Goal: Information Seeking & Learning: Learn about a topic

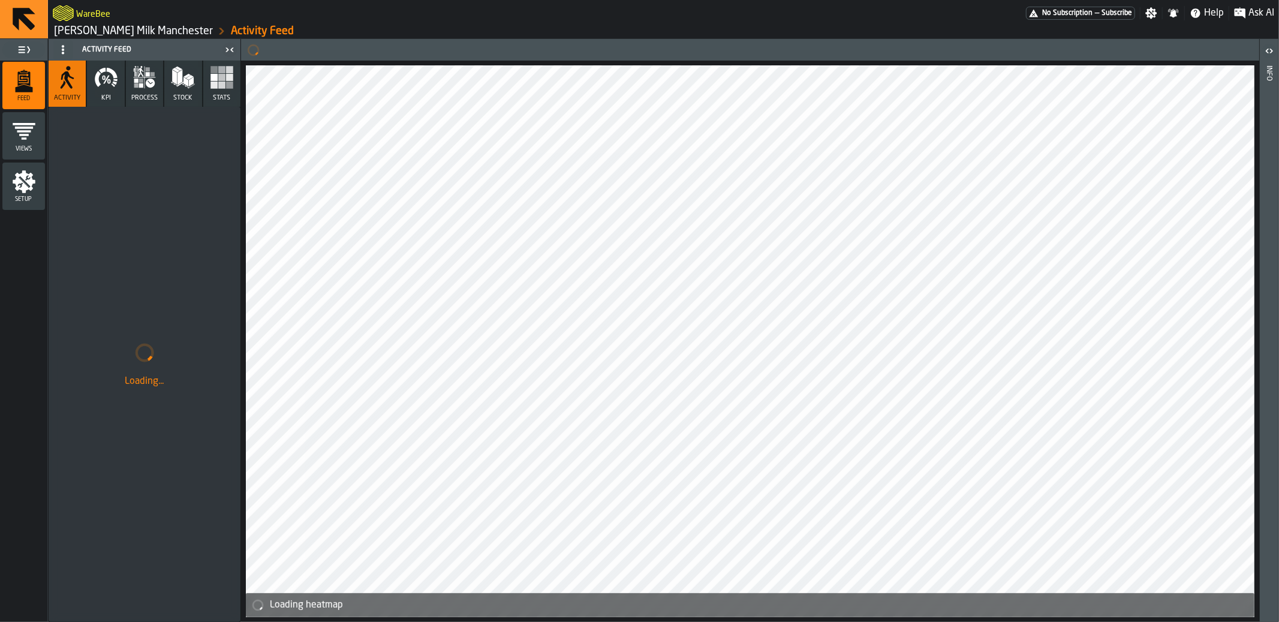
click at [130, 31] on link "[PERSON_NAME] Milk Manchester" at bounding box center [133, 31] width 159 height 13
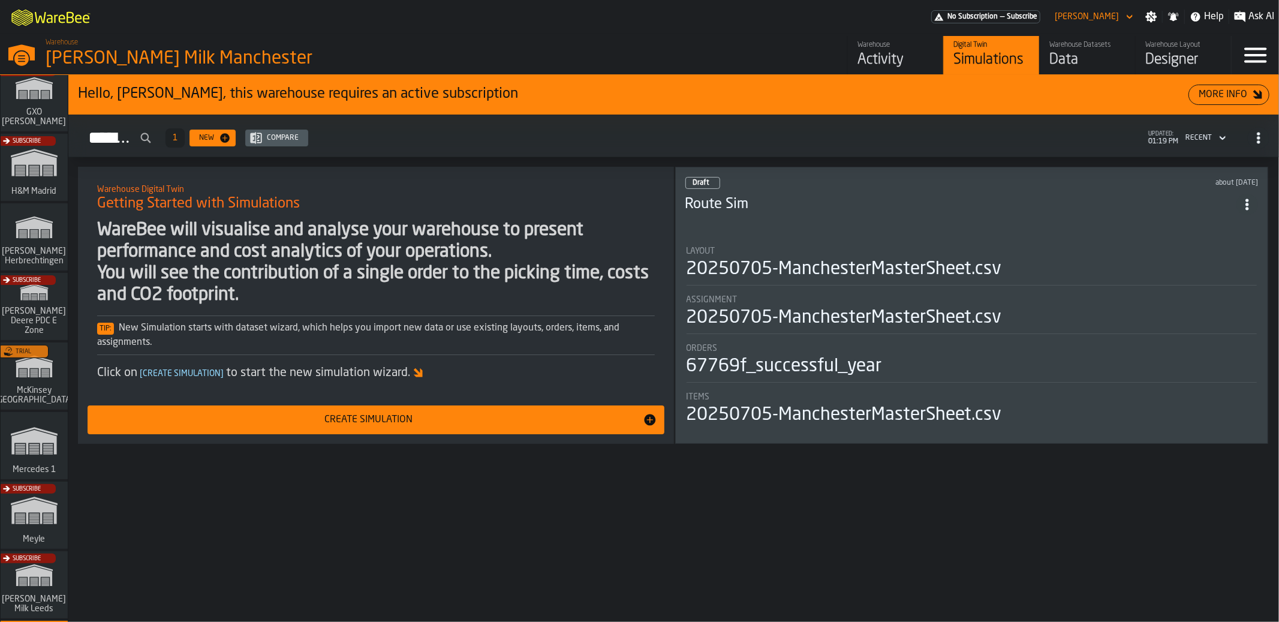
scroll to position [429, 0]
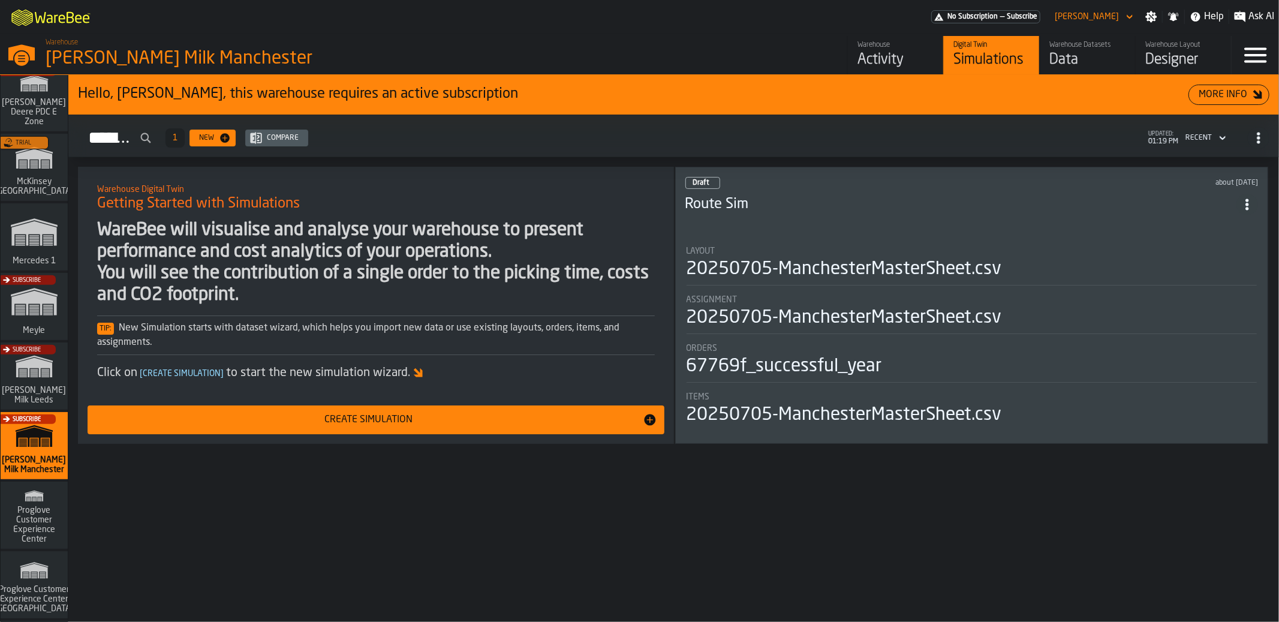
click at [40, 242] on polygon "link-to-/wh/i/a24a3e22-db74-4543-ba93-f633e23cdb4e/simulations" at bounding box center [33, 233] width 45 height 25
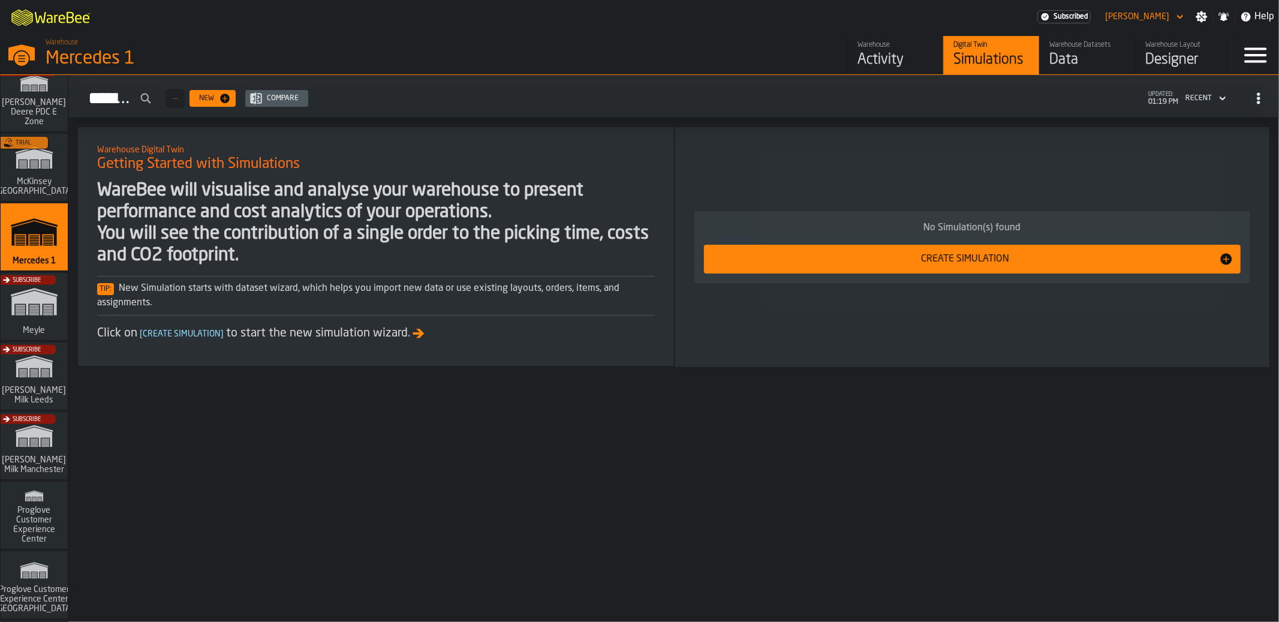
click at [901, 73] on link "Warehouse Activity" at bounding box center [895, 55] width 96 height 38
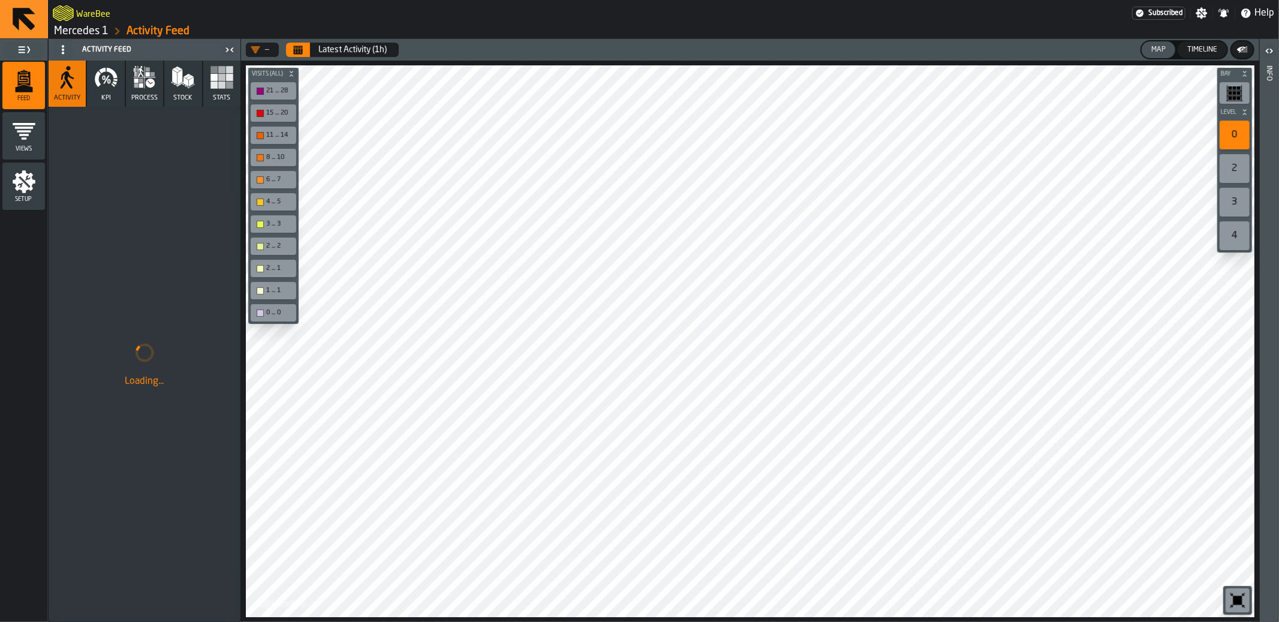
click at [61, 50] on icon at bounding box center [63, 50] width 10 height 10
click at [97, 76] on div "Hide Setup" at bounding box center [92, 73] width 62 height 14
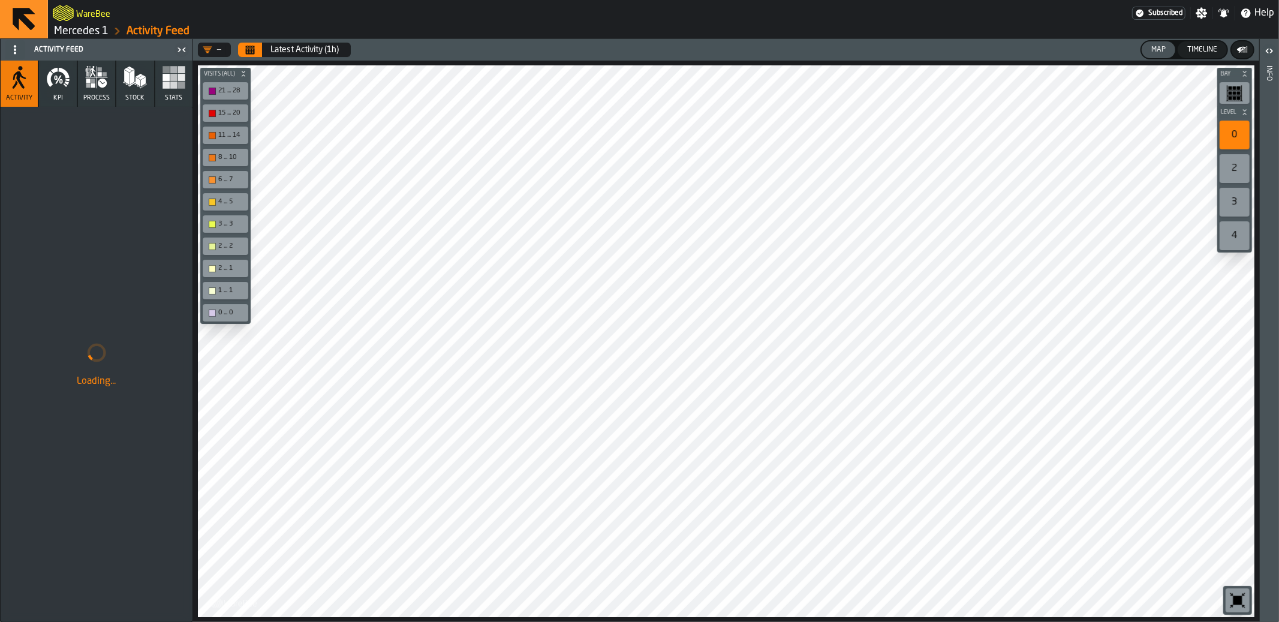
click at [1239, 593] on icon "button-toolbar-undefined" at bounding box center [1237, 599] width 19 height 19
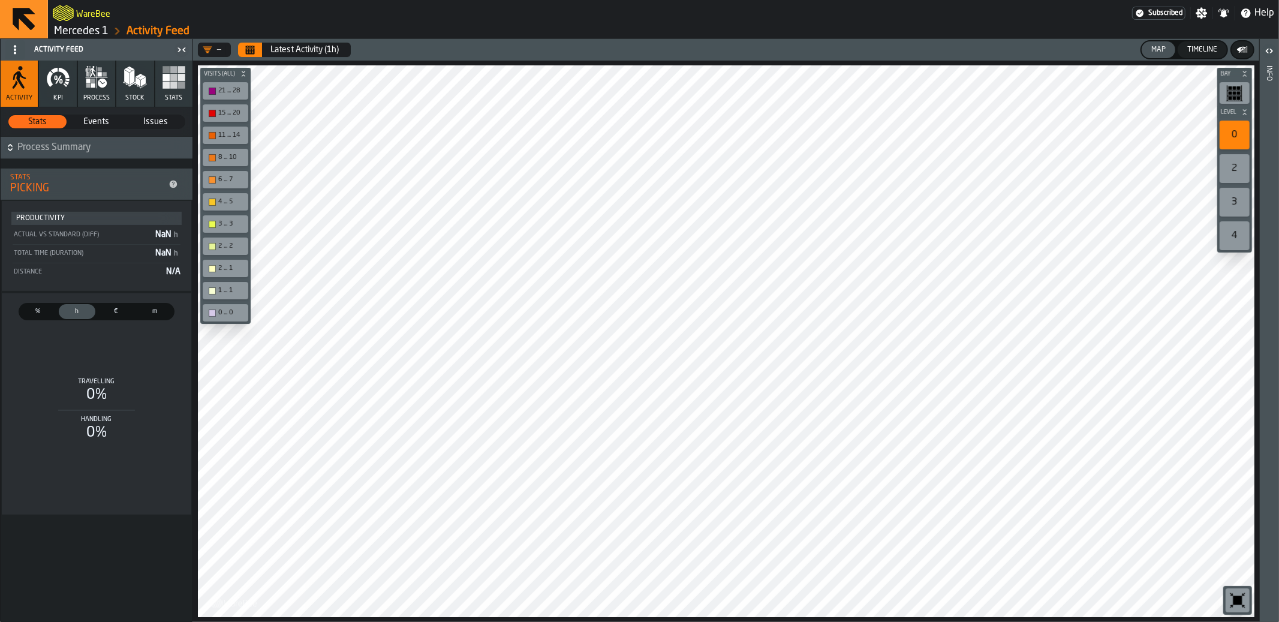
click at [97, 87] on icon "button" at bounding box center [97, 77] width 24 height 24
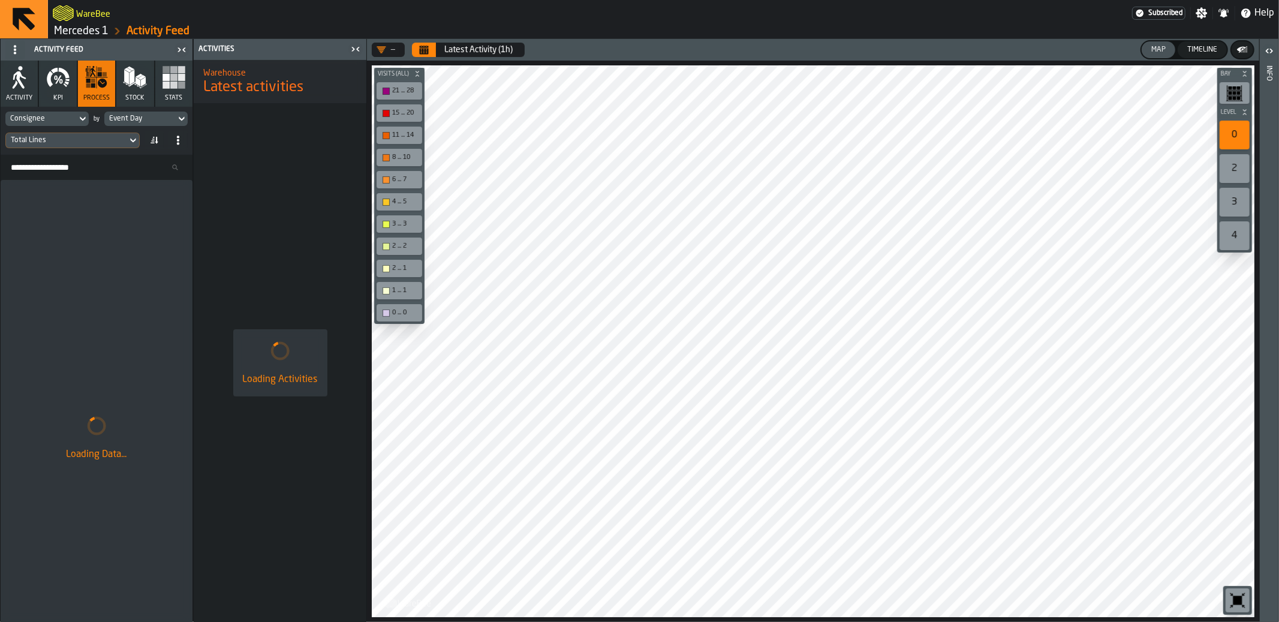
click at [25, 85] on icon "button" at bounding box center [19, 77] width 24 height 24
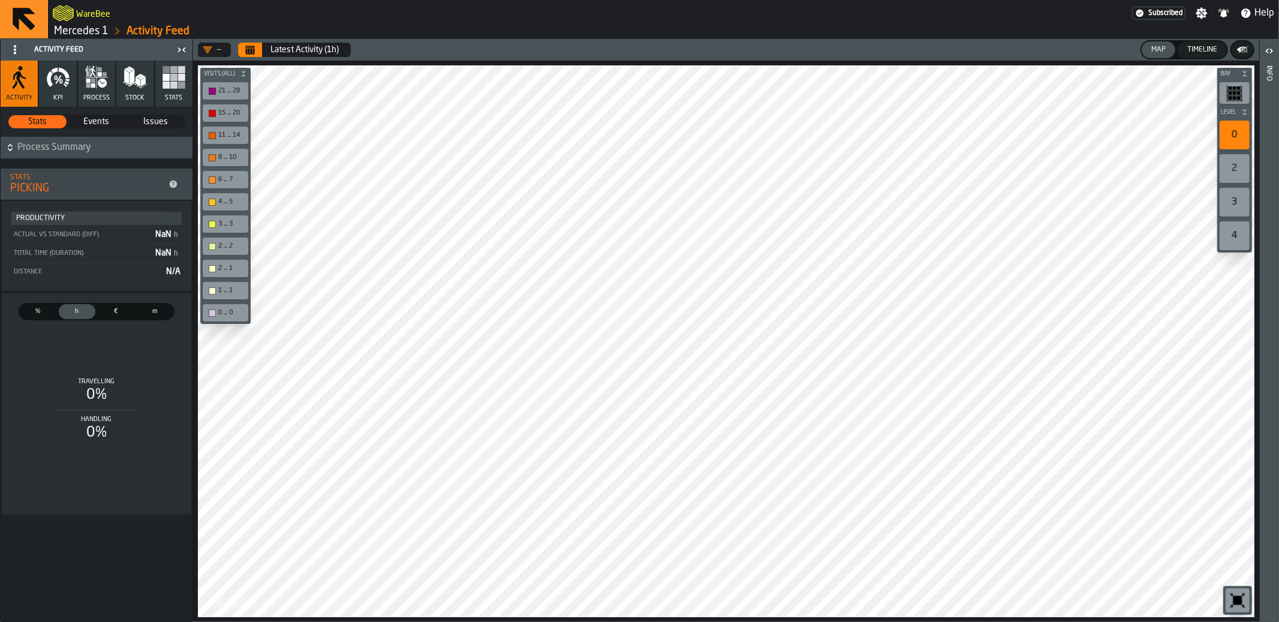
click at [44, 313] on span "%" at bounding box center [38, 311] width 32 height 10
click at [72, 314] on span "h" at bounding box center [77, 311] width 32 height 10
click at [98, 311] on div "€" at bounding box center [116, 311] width 37 height 15
click at [89, 98] on span "process" at bounding box center [96, 98] width 26 height 8
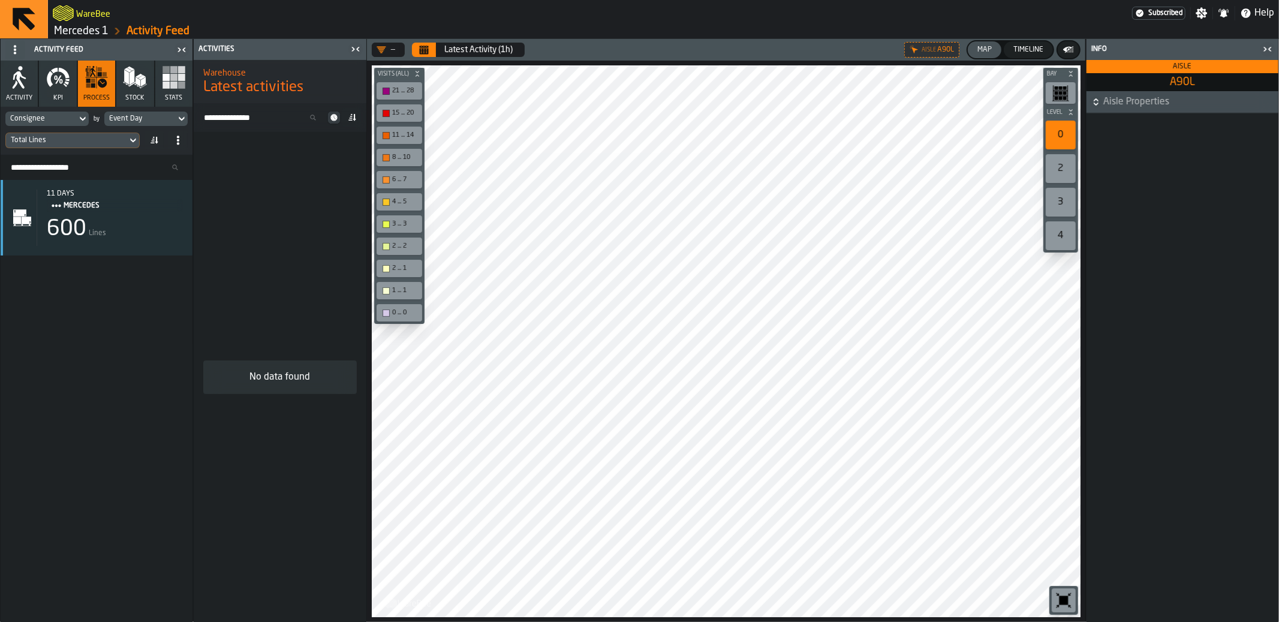
click at [1268, 49] on icon "button-toggle-Close me" at bounding box center [1267, 49] width 14 height 14
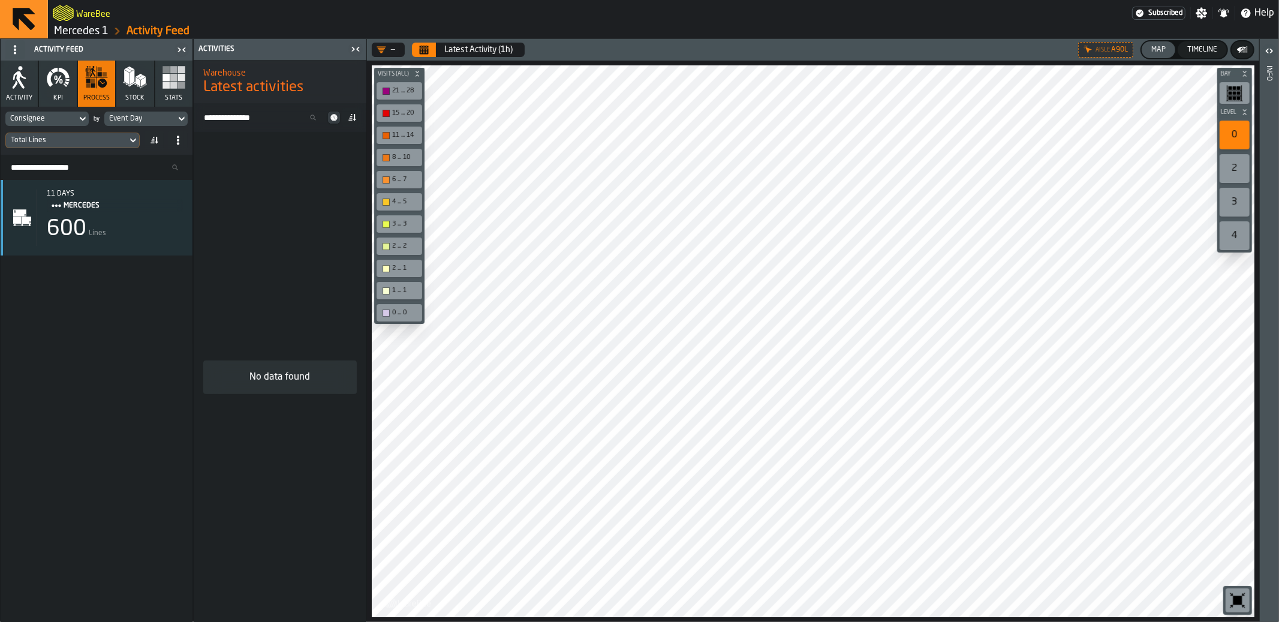
click at [81, 117] on icon at bounding box center [82, 119] width 5 height 4
click at [64, 132] on input "Search" at bounding box center [69, 138] width 118 height 16
click at [48, 135] on input "***" at bounding box center [43, 138] width 67 height 16
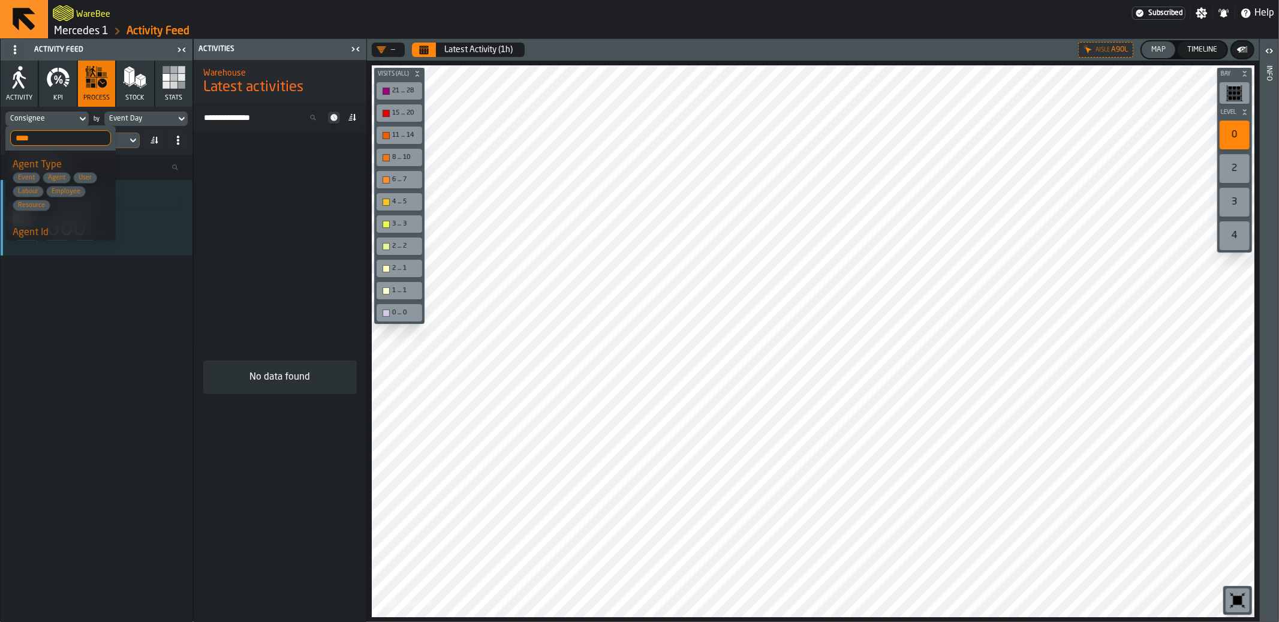
type input "****"
click at [65, 236] on div "Agent Id Event Agent User Labour Employee Resource" at bounding box center [61, 251] width 96 height 53
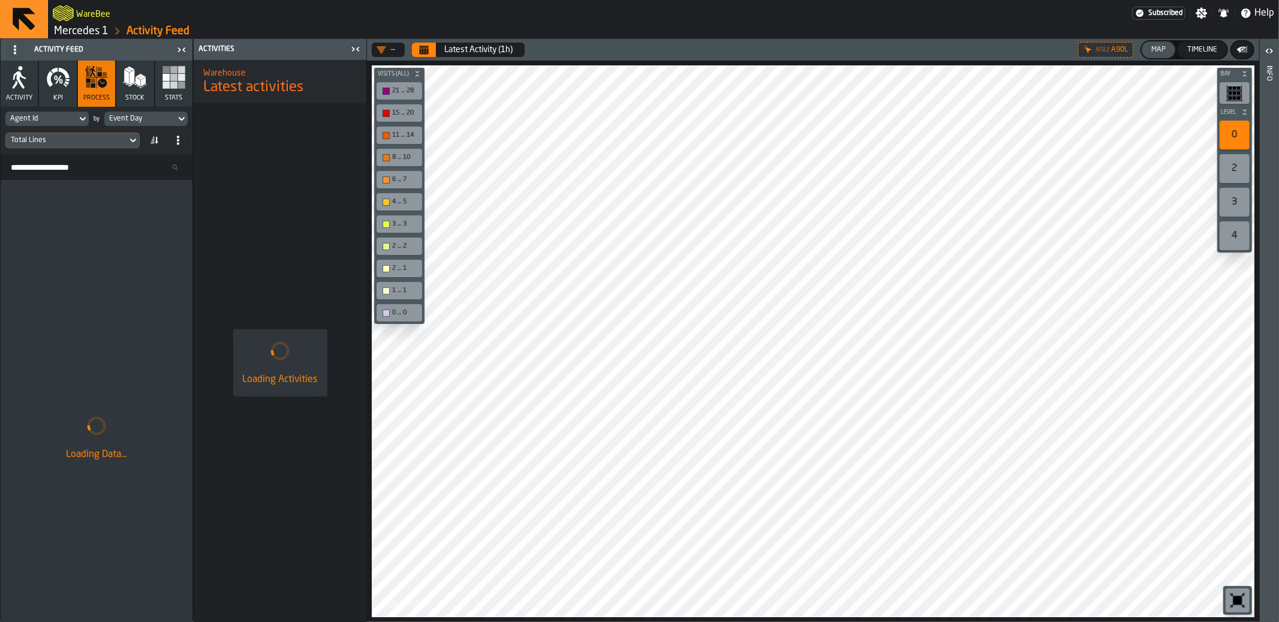
click at [145, 114] on div "Event Day" at bounding box center [140, 118] width 62 height 8
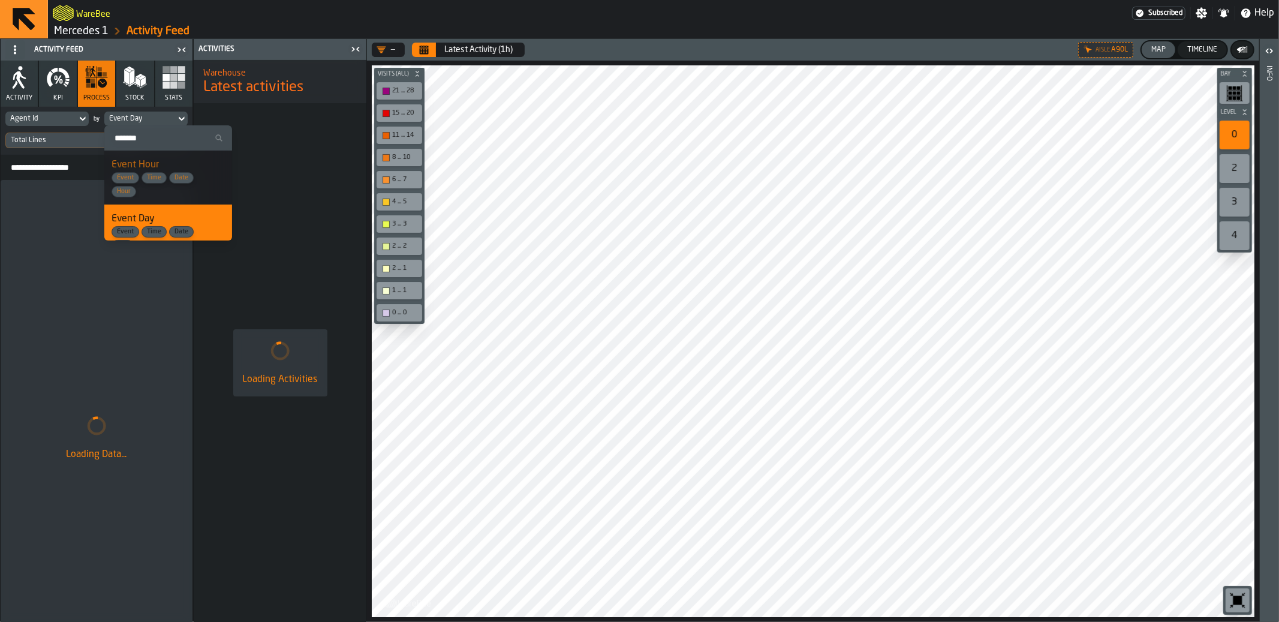
click at [156, 137] on input "Search" at bounding box center [168, 138] width 118 height 16
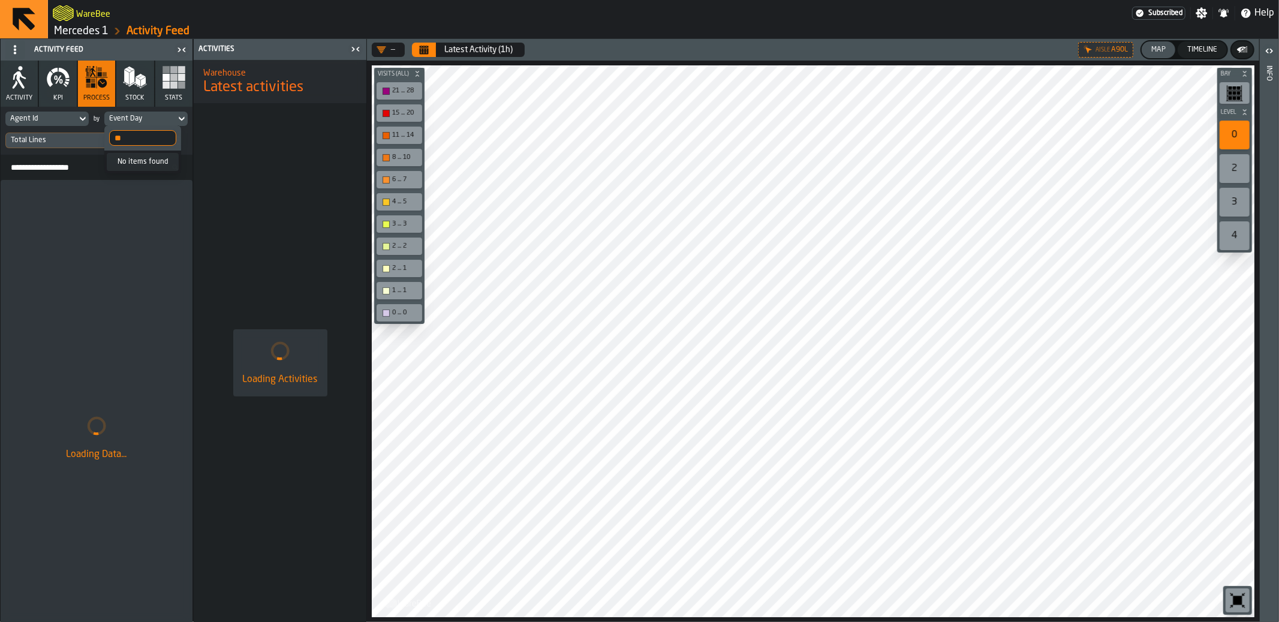
type input "*"
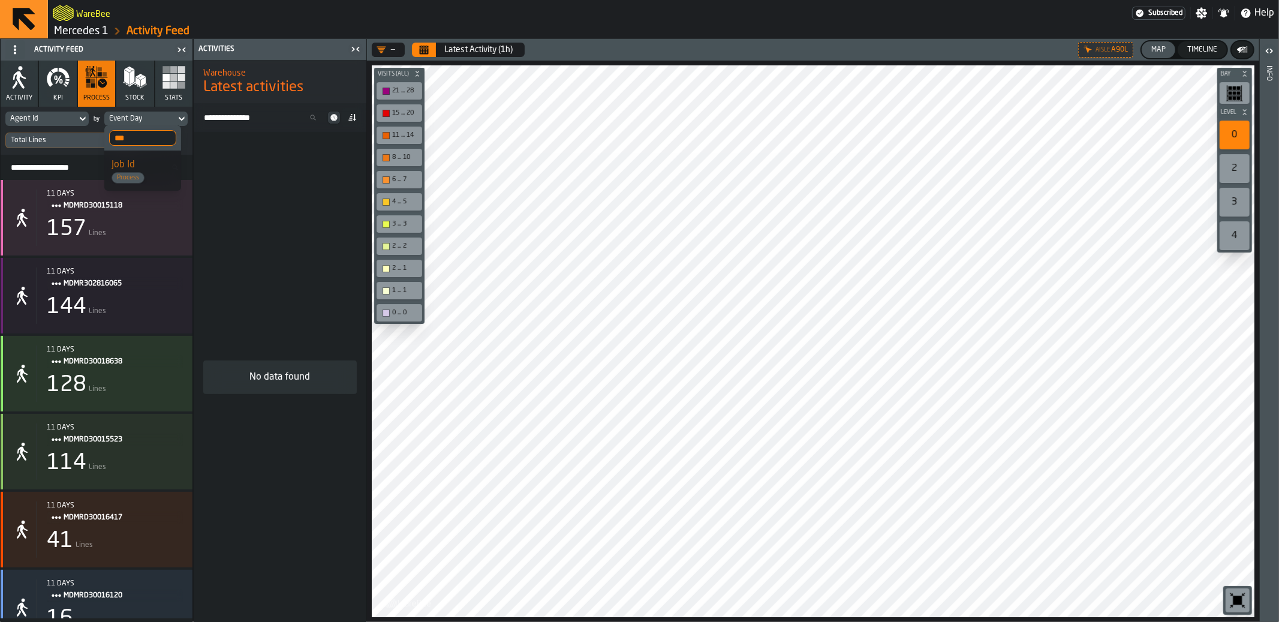
type input "***"
click at [150, 160] on div "Job Id Process" at bounding box center [142, 171] width 62 height 26
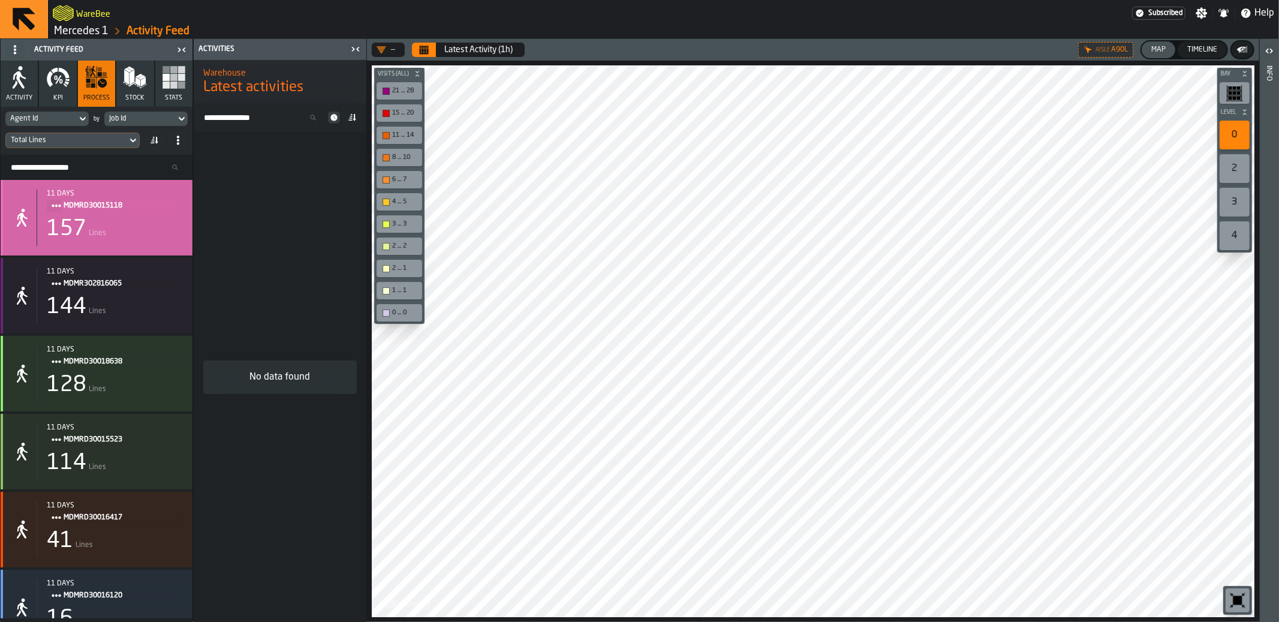
click at [133, 217] on div "157 Lines" at bounding box center [115, 229] width 136 height 24
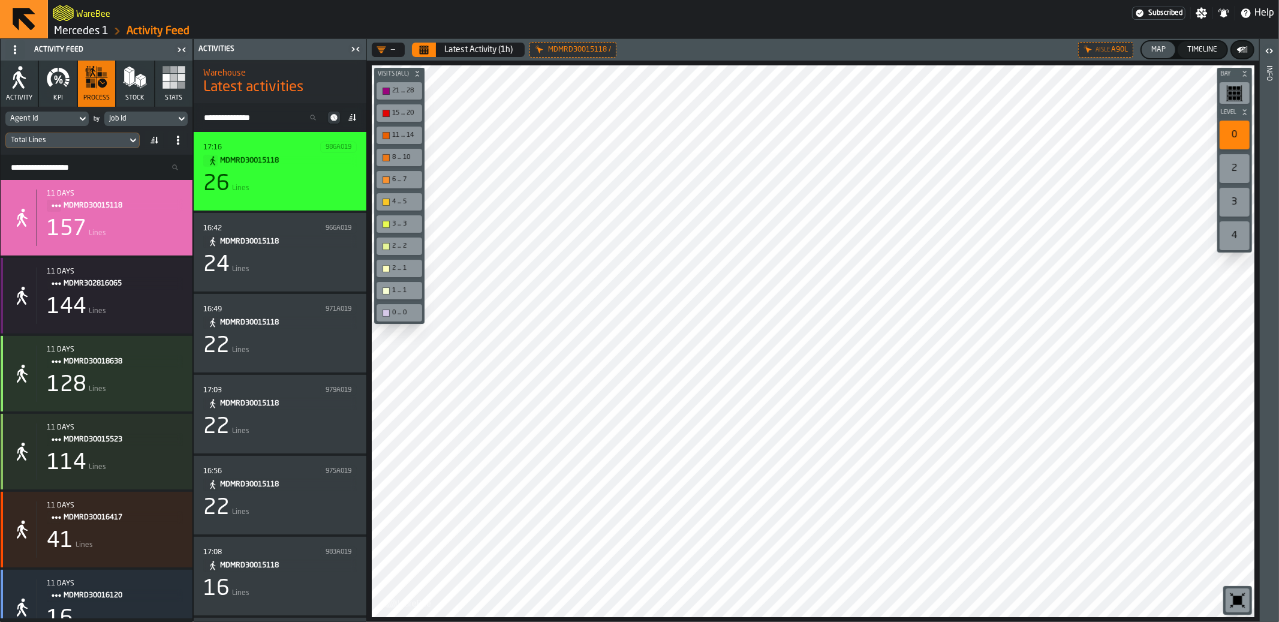
click at [293, 188] on div "26 Lines" at bounding box center [279, 184] width 153 height 24
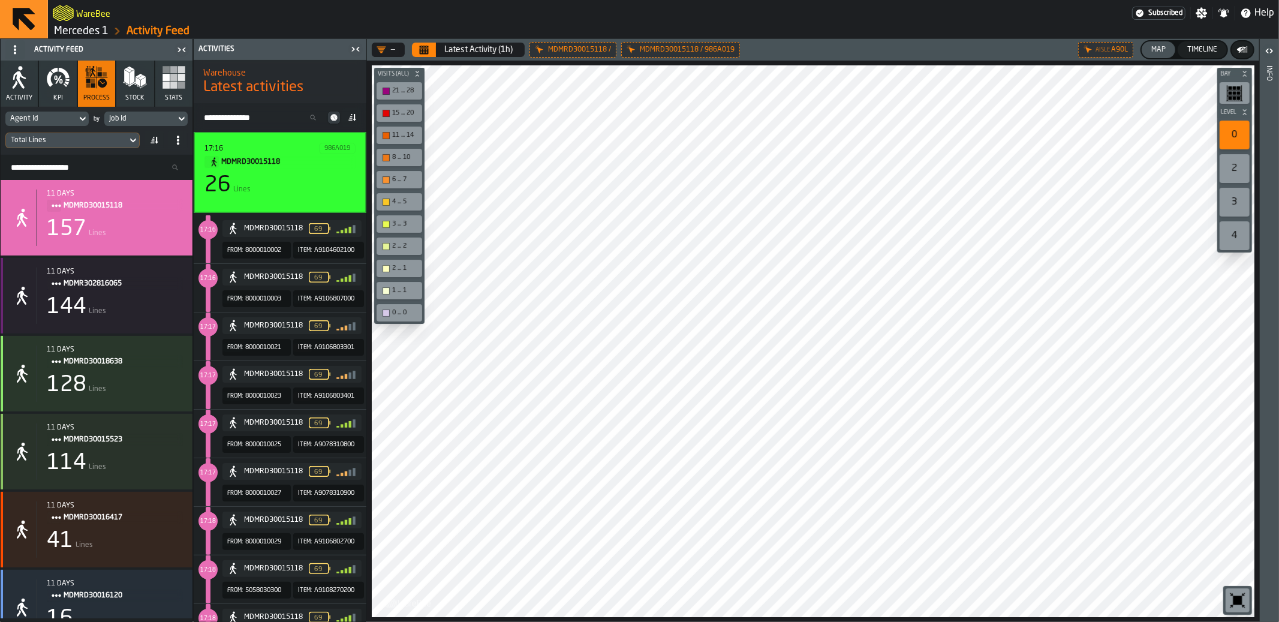
click at [299, 192] on div "26 Lines" at bounding box center [279, 185] width 151 height 24
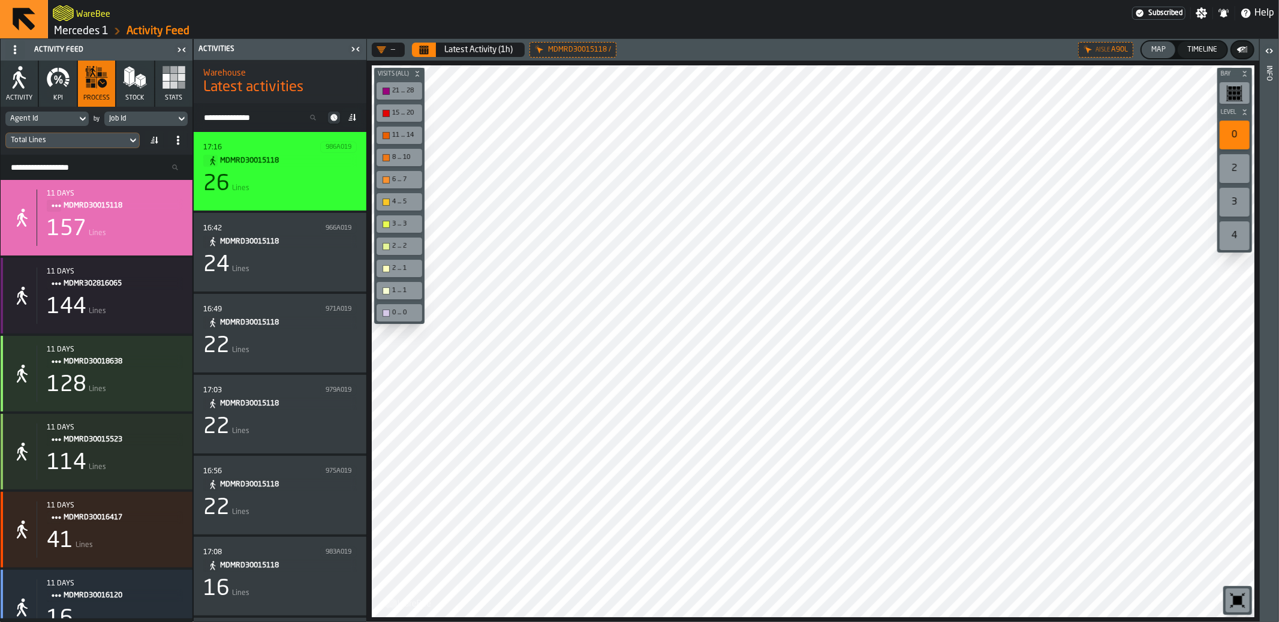
click at [299, 192] on div "26 Lines" at bounding box center [279, 184] width 153 height 24
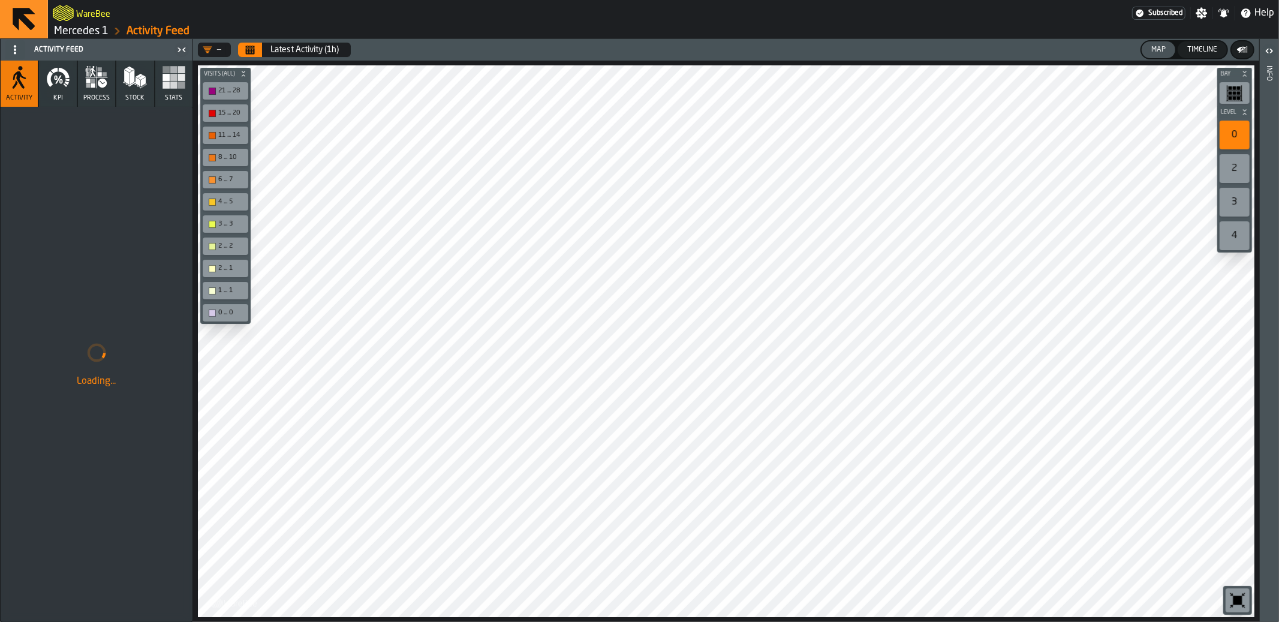
click at [95, 26] on link "Mercedes 1" at bounding box center [81, 31] width 55 height 13
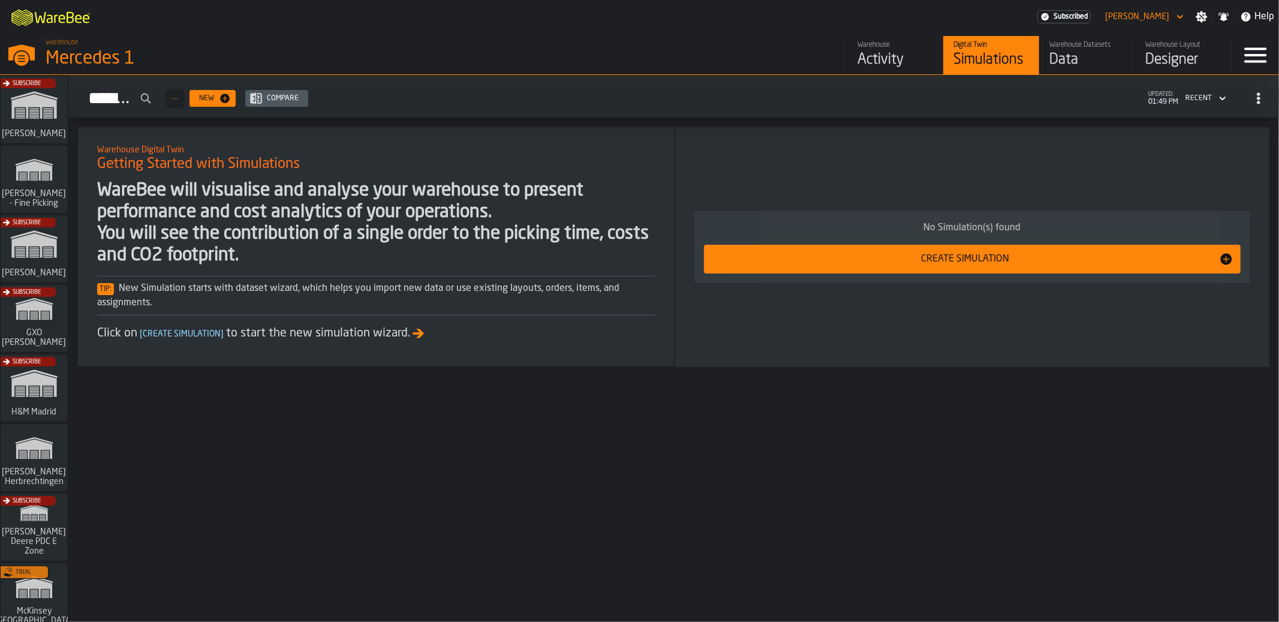
click at [1071, 52] on div "Data" at bounding box center [1087, 59] width 76 height 19
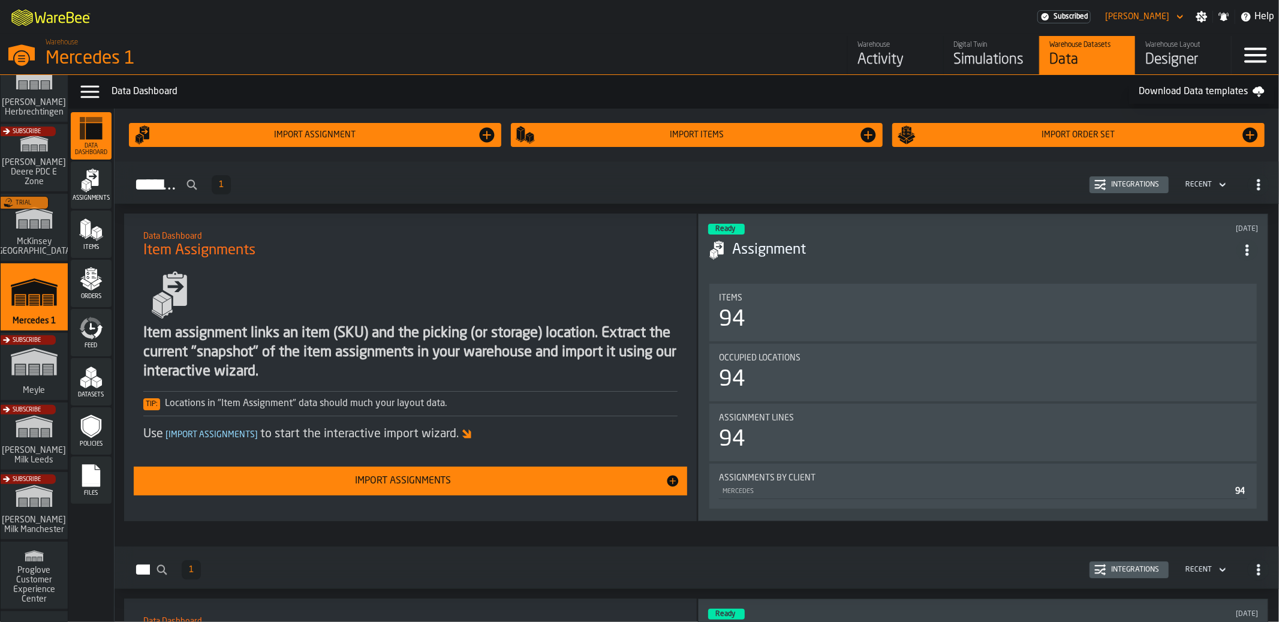
scroll to position [459, 0]
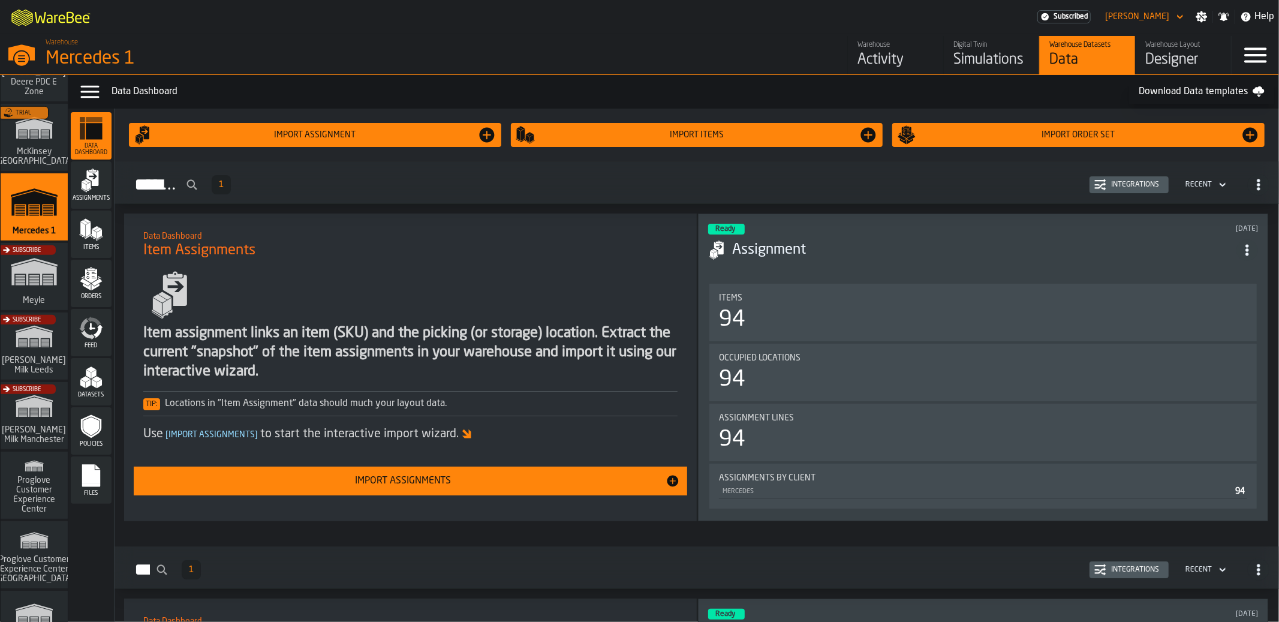
click at [37, 408] on div "Subscribe" at bounding box center [31, 419] width 67 height 70
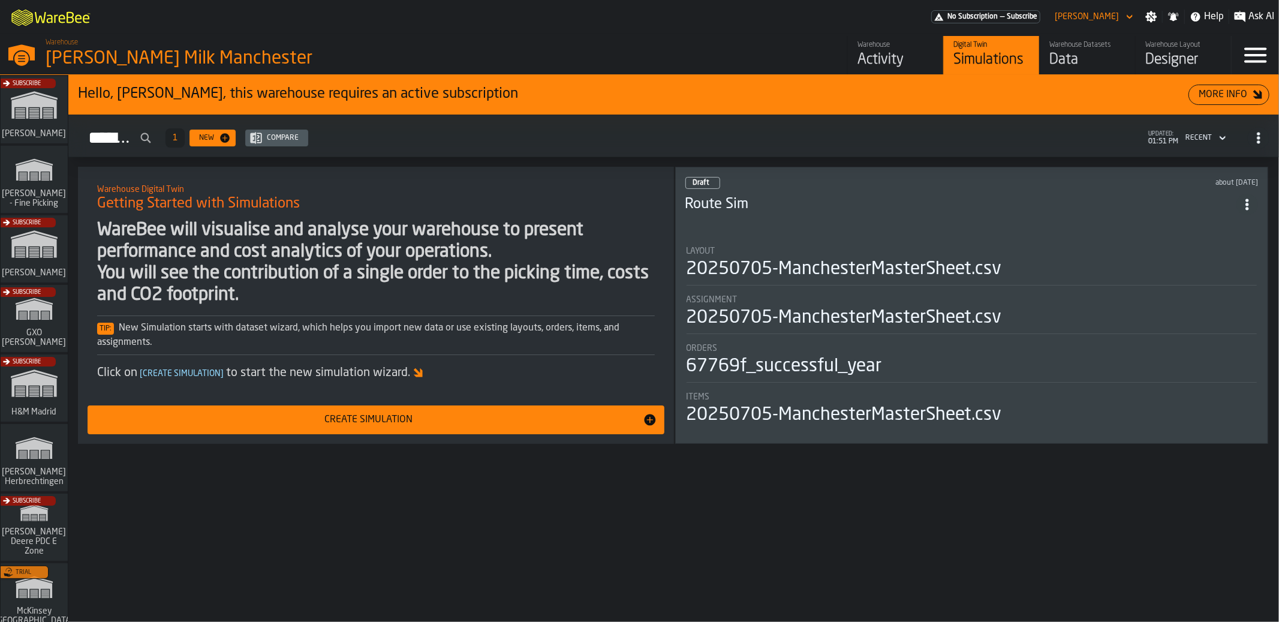
click at [873, 44] on div "Warehouse" at bounding box center [895, 45] width 76 height 8
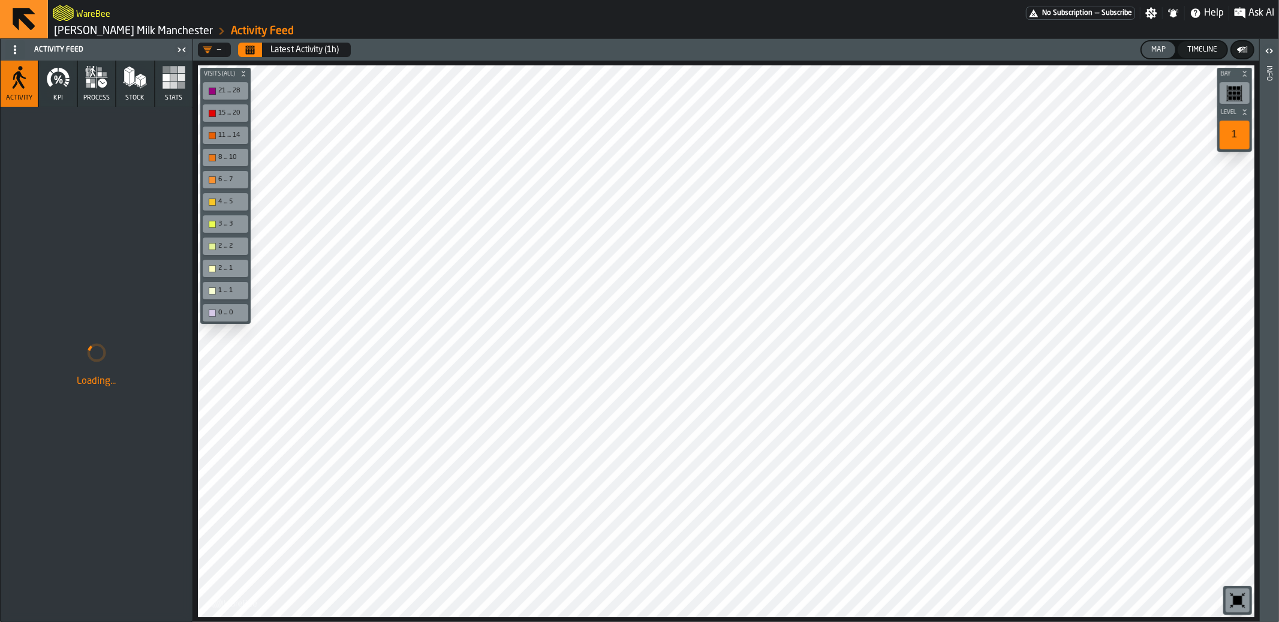
click at [1228, 593] on icon "button-toolbar-undefined" at bounding box center [1237, 599] width 19 height 19
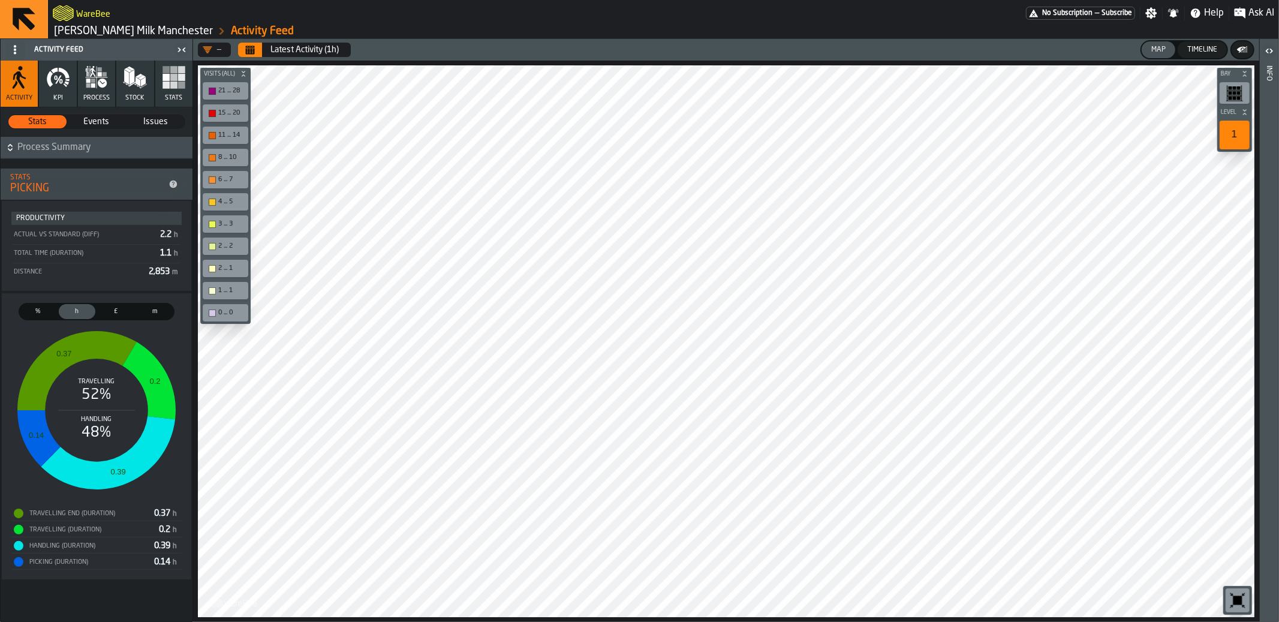
click at [252, 54] on icon "Calendar" at bounding box center [250, 50] width 10 height 10
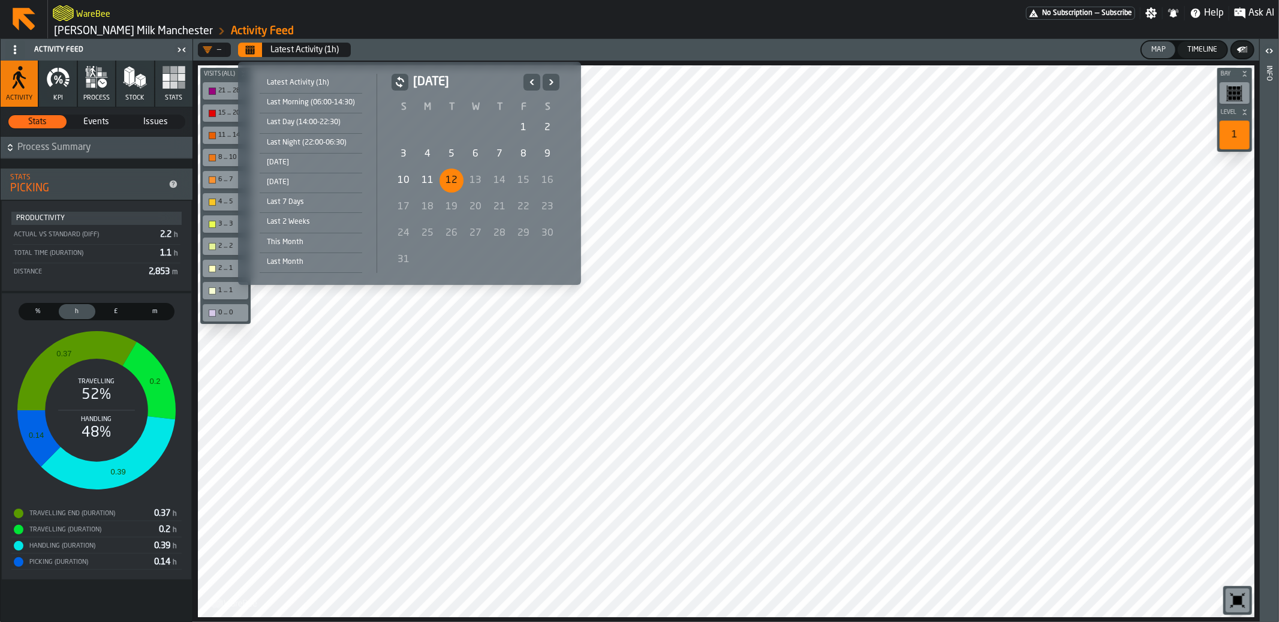
click at [296, 163] on div "[DATE]" at bounding box center [311, 162] width 103 height 13
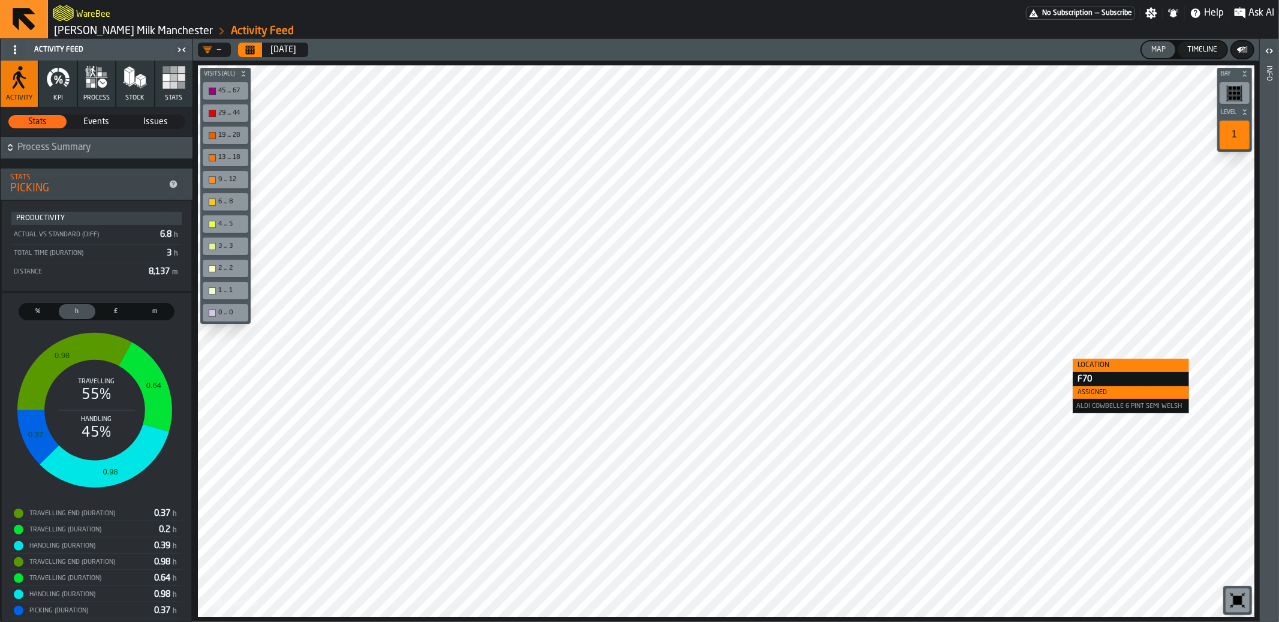
click at [98, 87] on icon "button" at bounding box center [97, 77] width 24 height 24
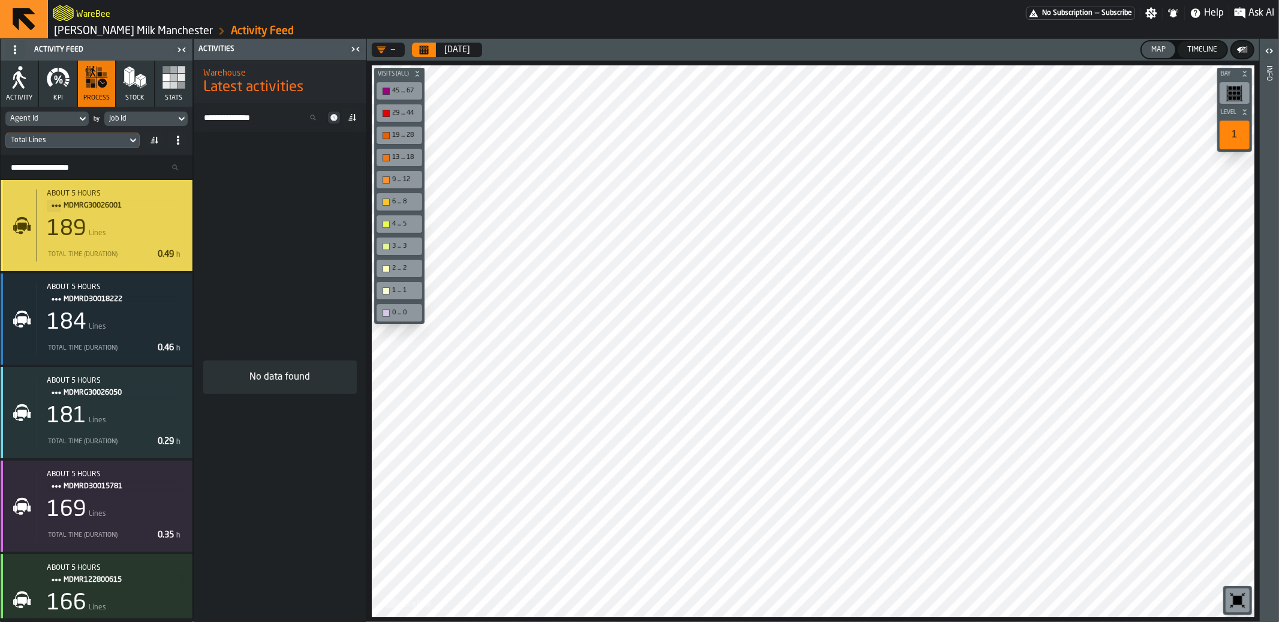
click at [95, 225] on div "189 Lines" at bounding box center [115, 229] width 136 height 24
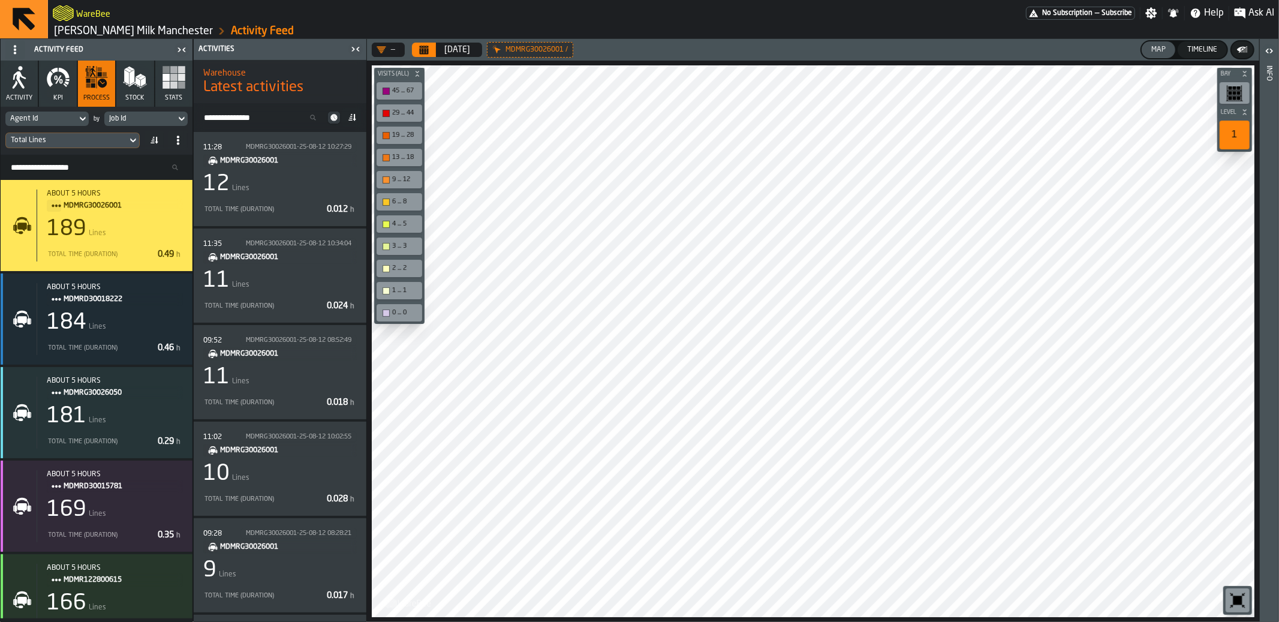
click at [422, 49] on icon "Calendar" at bounding box center [424, 51] width 9 height 6
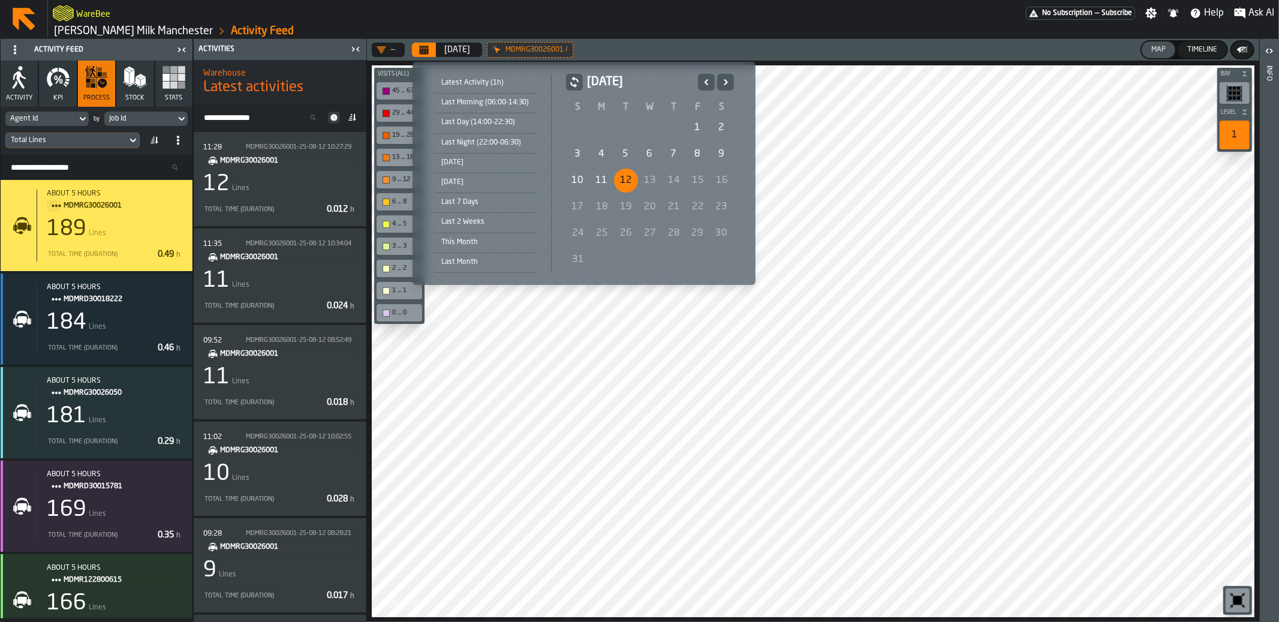
click at [486, 185] on div "[DATE]" at bounding box center [485, 182] width 103 height 13
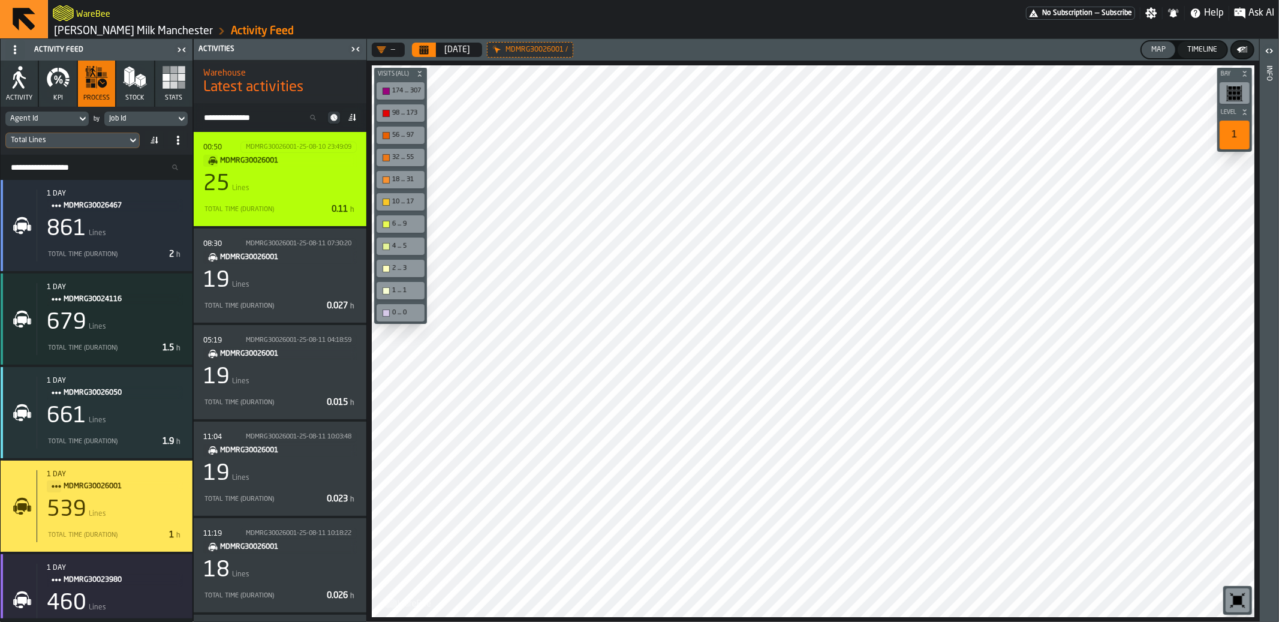
click at [297, 181] on div "25 Lines" at bounding box center [279, 184] width 153 height 24
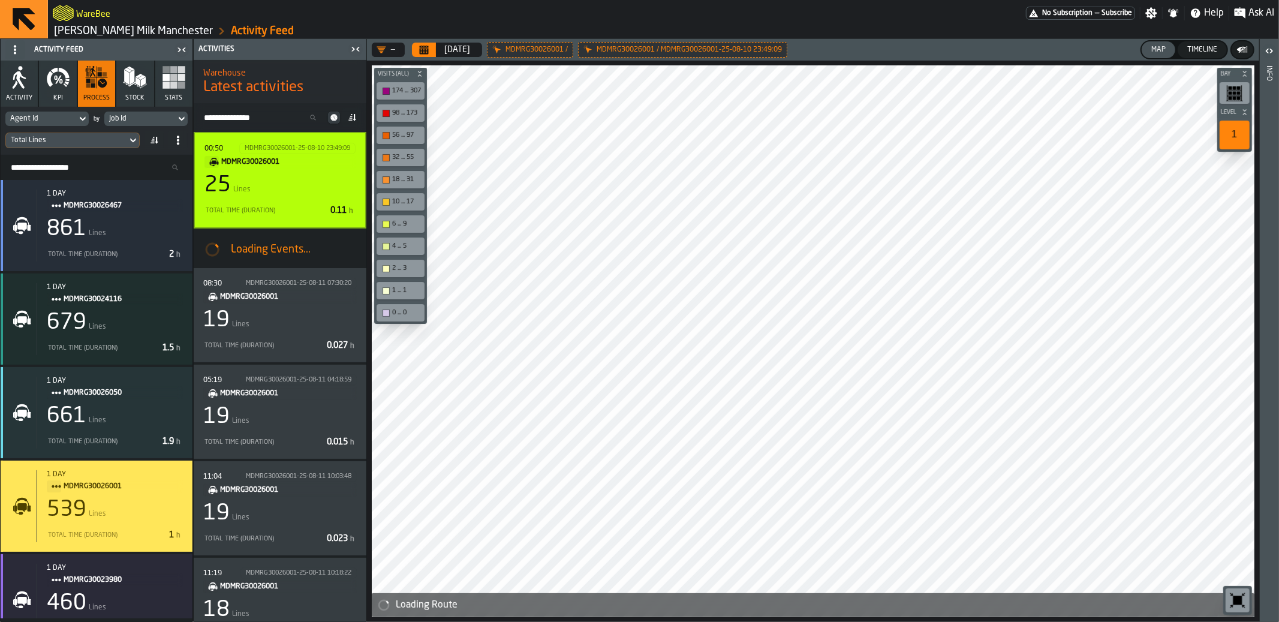
click at [79, 121] on icon at bounding box center [83, 118] width 12 height 14
click at [74, 130] on input "Search" at bounding box center [69, 138] width 118 height 16
type input "******"
click at [73, 158] on div "Consignee Event Item Client" at bounding box center [55, 171] width 84 height 26
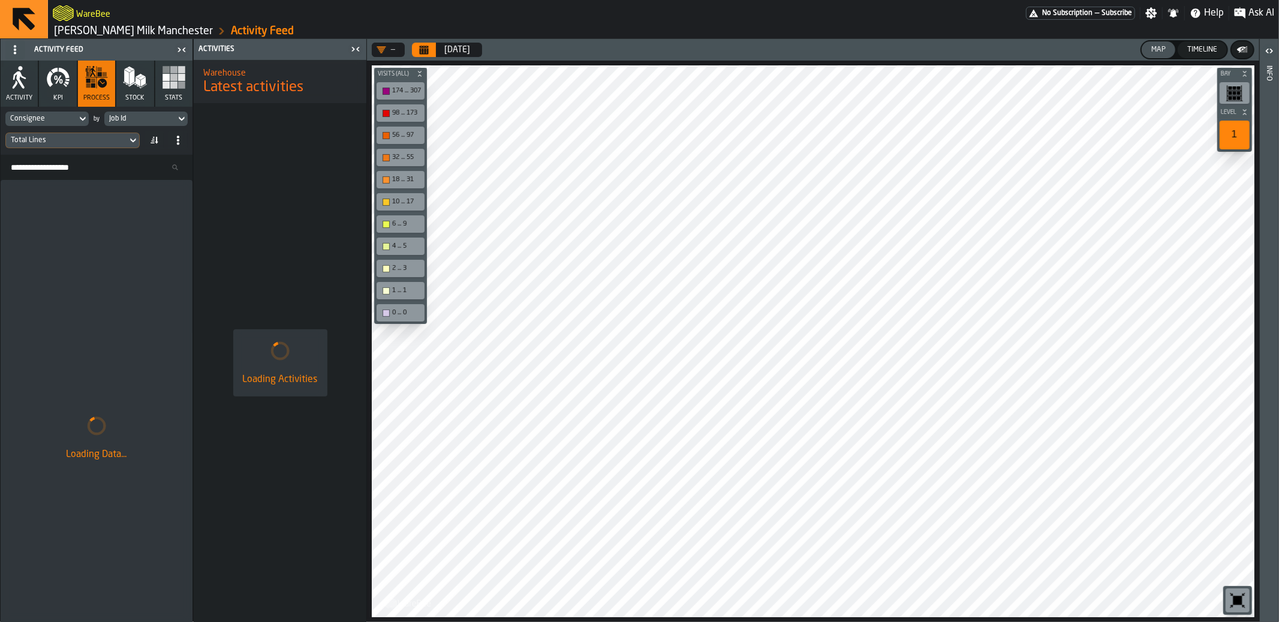
click at [119, 115] on div "Job Id" at bounding box center [140, 118] width 62 height 8
click at [181, 217] on div "Event Day Event Time Date Day" at bounding box center [167, 232] width 113 height 40
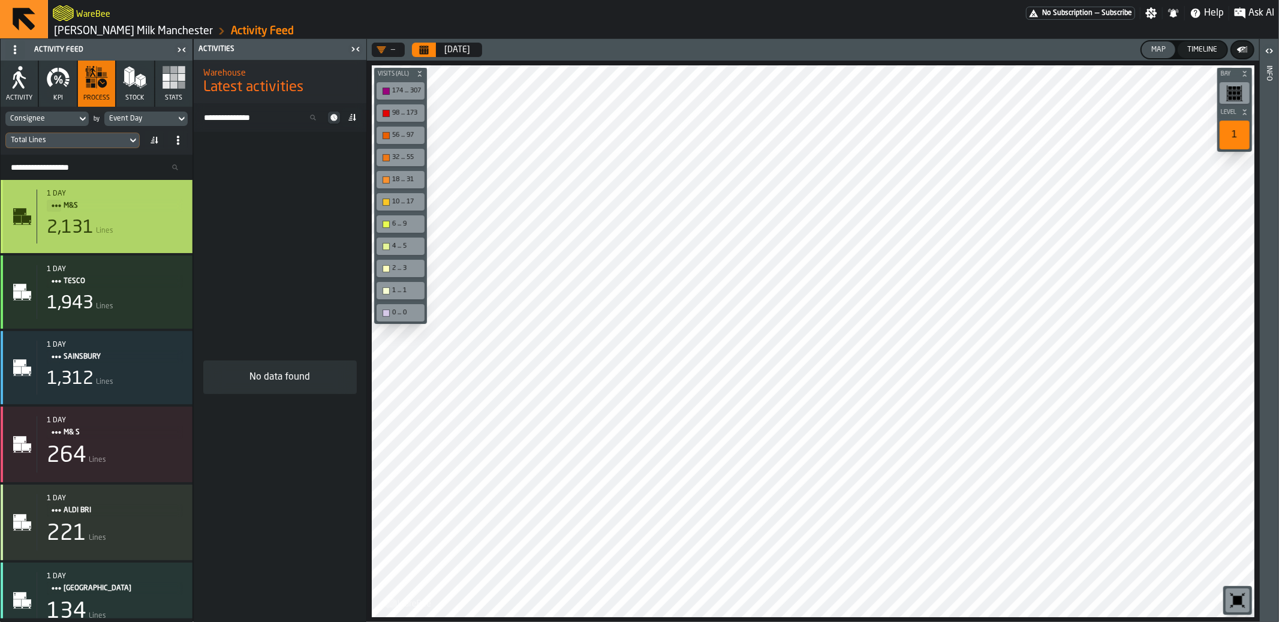
click at [110, 201] on span "M&S" at bounding box center [119, 205] width 110 height 13
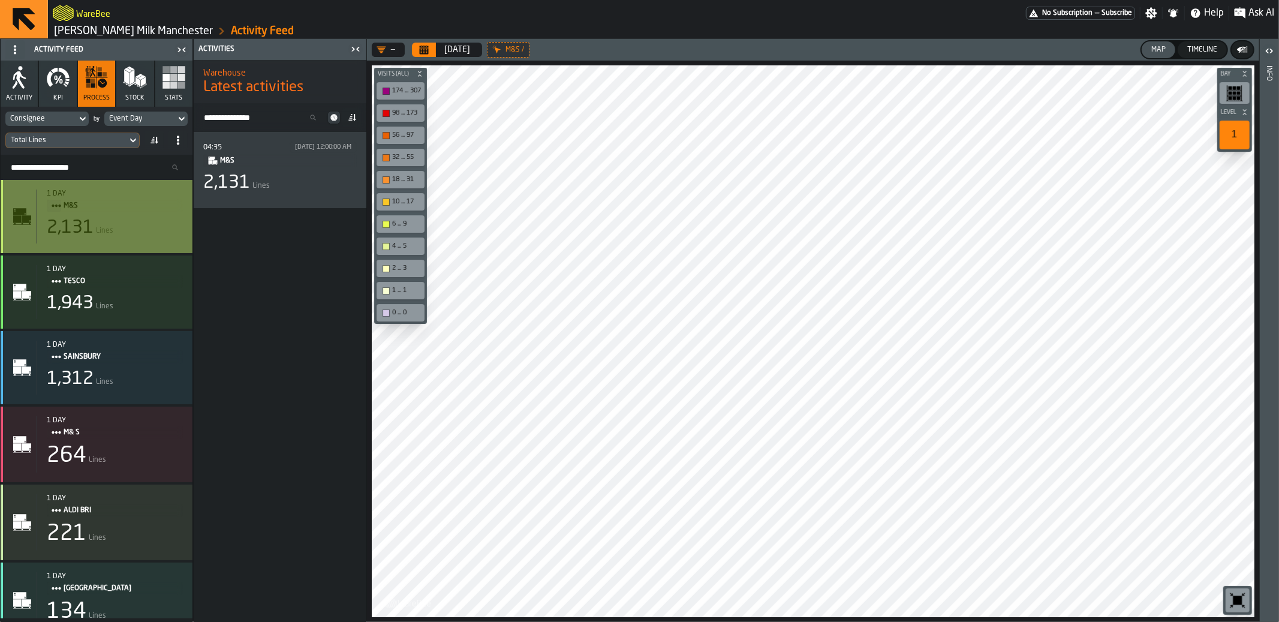
click at [122, 224] on div "2,131 Lines" at bounding box center [115, 228] width 136 height 22
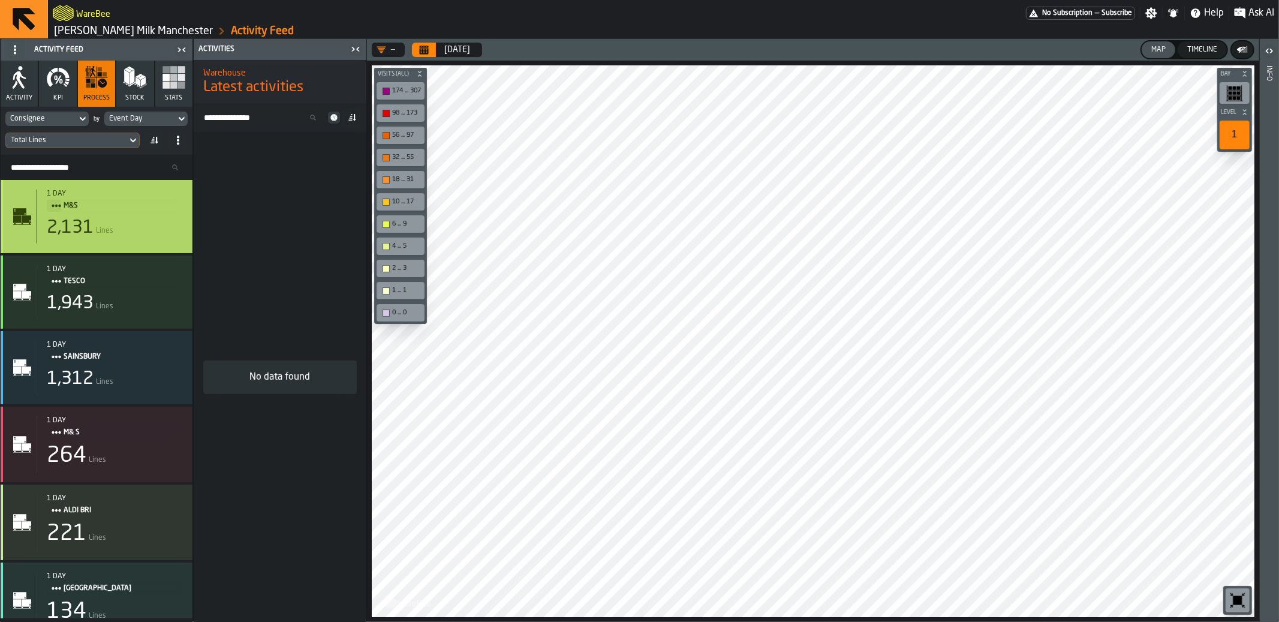
click at [136, 218] on div "2,131 Lines" at bounding box center [115, 228] width 136 height 22
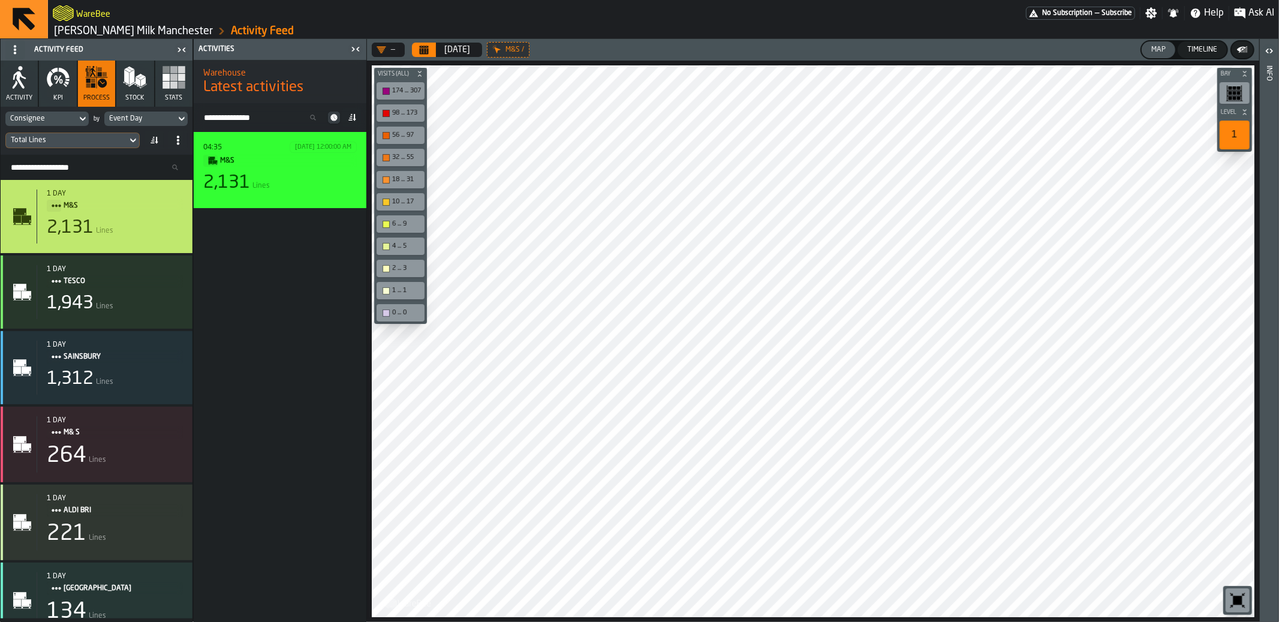
click at [318, 183] on div "2,131 Lines" at bounding box center [279, 183] width 153 height 22
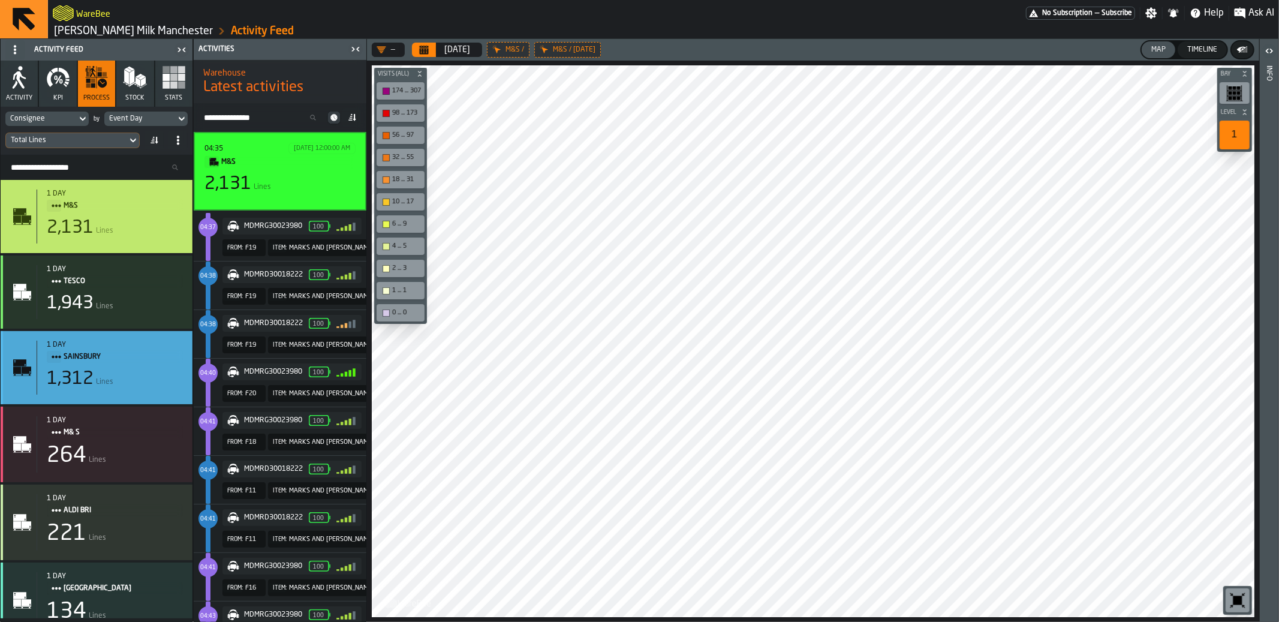
click at [144, 377] on div "1,312 Lines" at bounding box center [115, 379] width 136 height 22
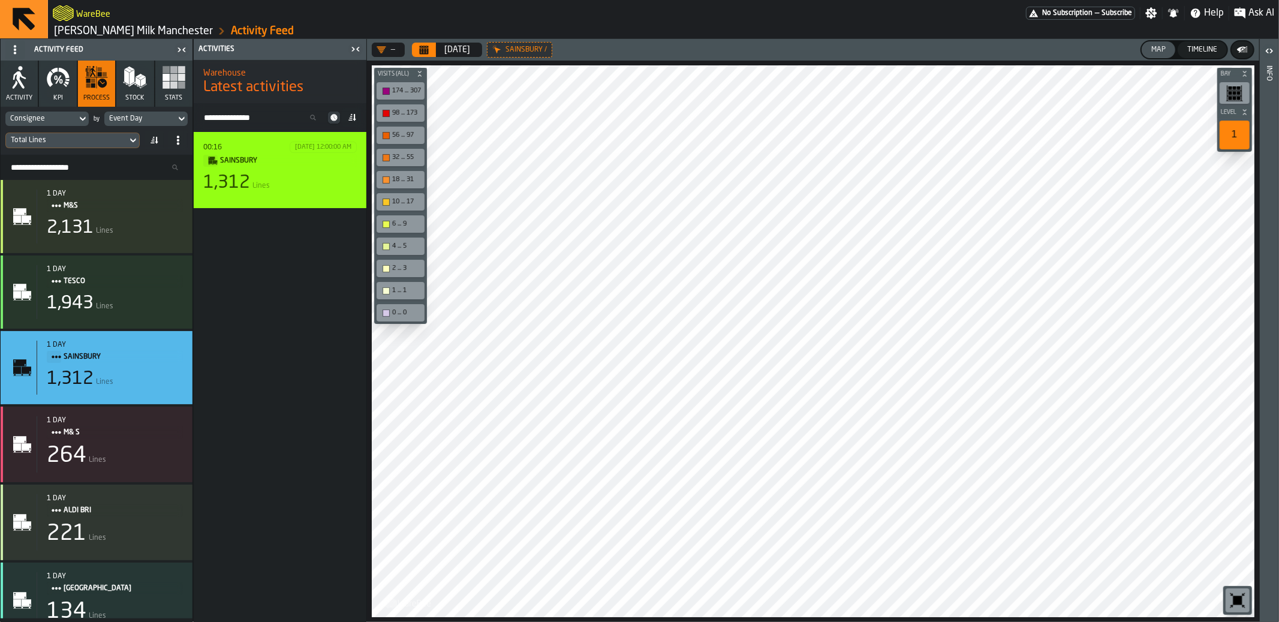
click at [308, 177] on div "1,312 Lines" at bounding box center [279, 183] width 153 height 22
